Goal: Task Accomplishment & Management: Manage account settings

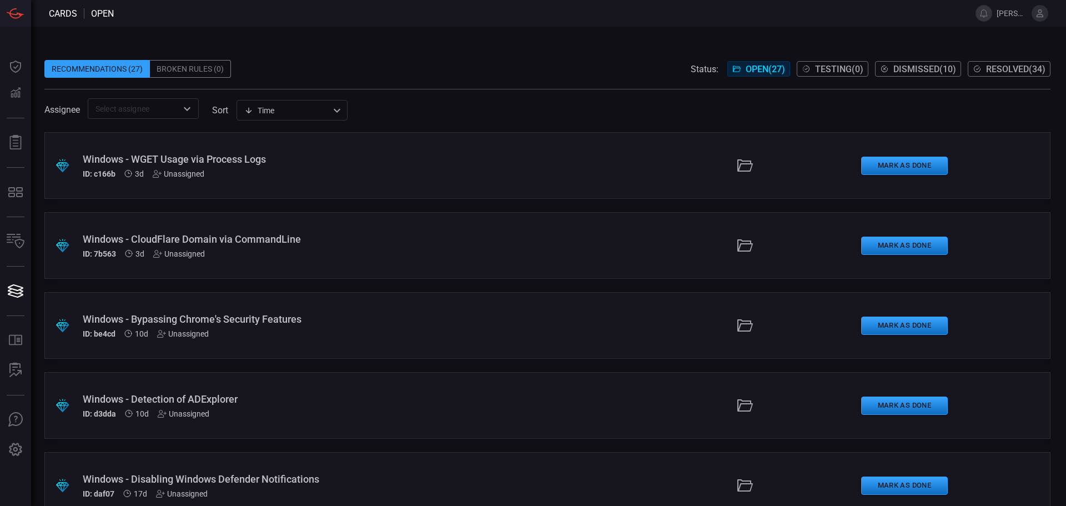
click at [993, 12] on span at bounding box center [994, 13] width 4 height 27
click at [980, 14] on button at bounding box center [983, 13] width 17 height 17
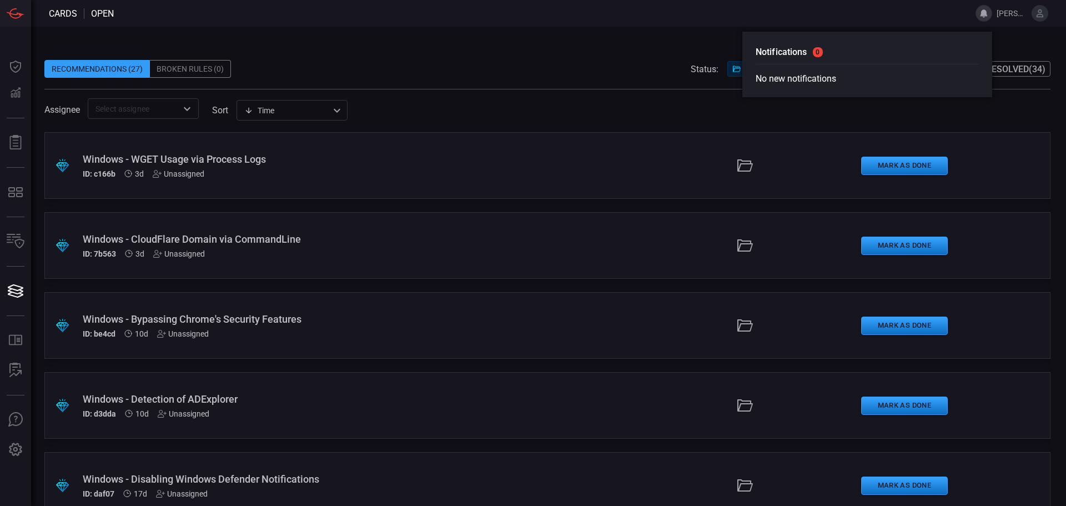
click at [1038, 14] on icon at bounding box center [1040, 13] width 10 height 10
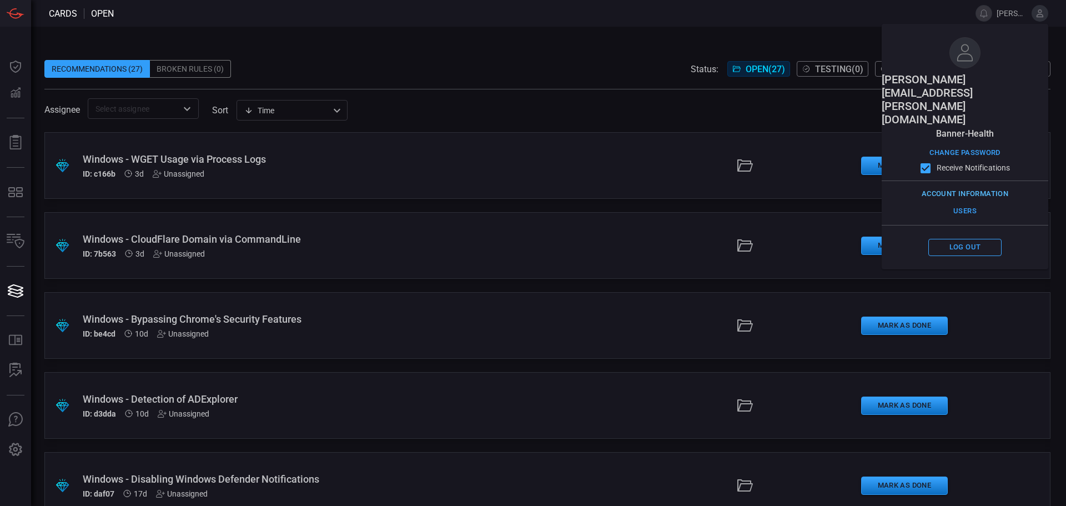
click at [970, 185] on button "Account Information" at bounding box center [965, 193] width 92 height 17
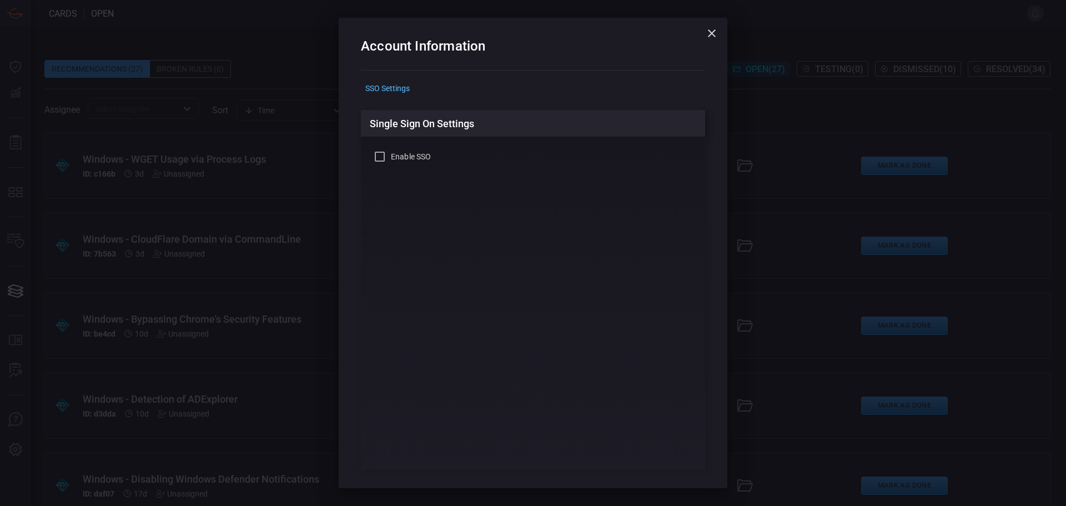
click at [712, 31] on icon "button" at bounding box center [711, 33] width 13 height 13
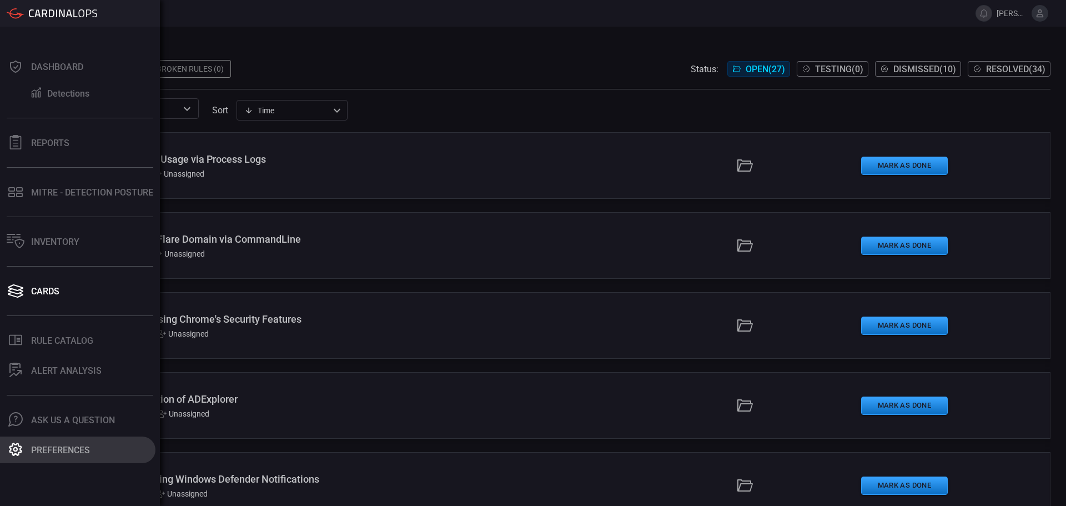
click at [53, 446] on div "Preferences" at bounding box center [60, 450] width 59 height 11
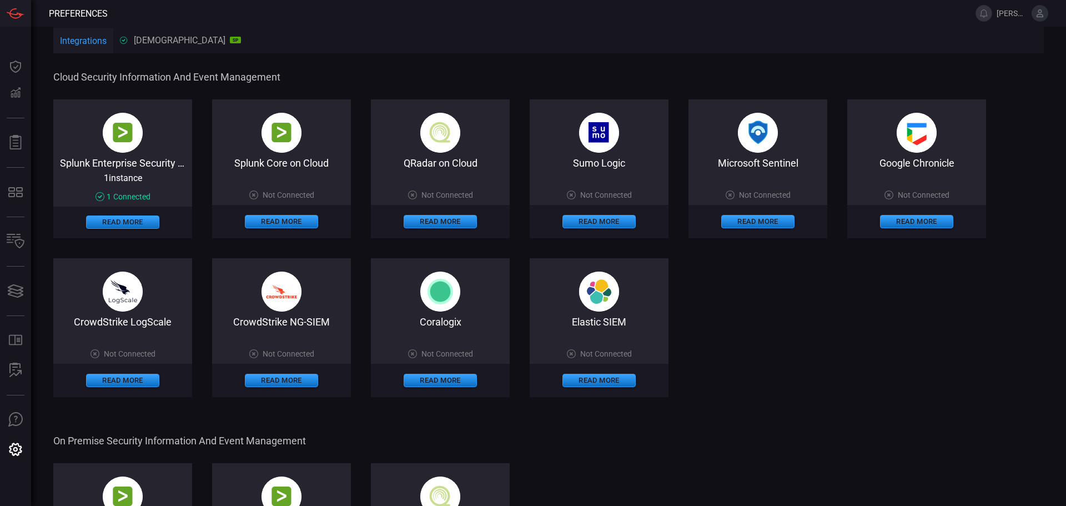
click at [160, 39] on div "[DEMOGRAPHIC_DATA] SP" at bounding box center [180, 40] width 121 height 11
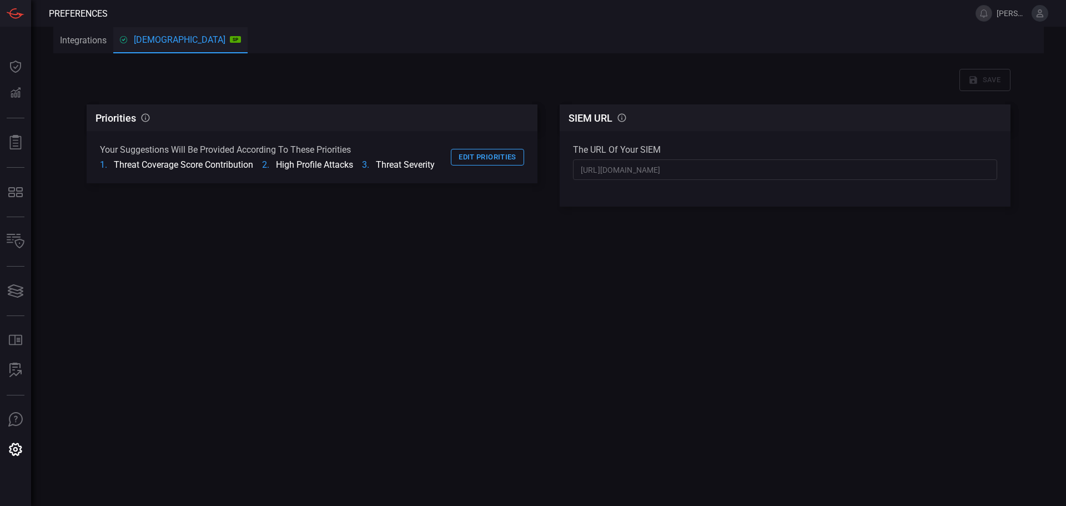
click at [73, 37] on button "Integrations" at bounding box center [83, 40] width 60 height 27
